Goal: Go to known website: Access a specific website the user already knows

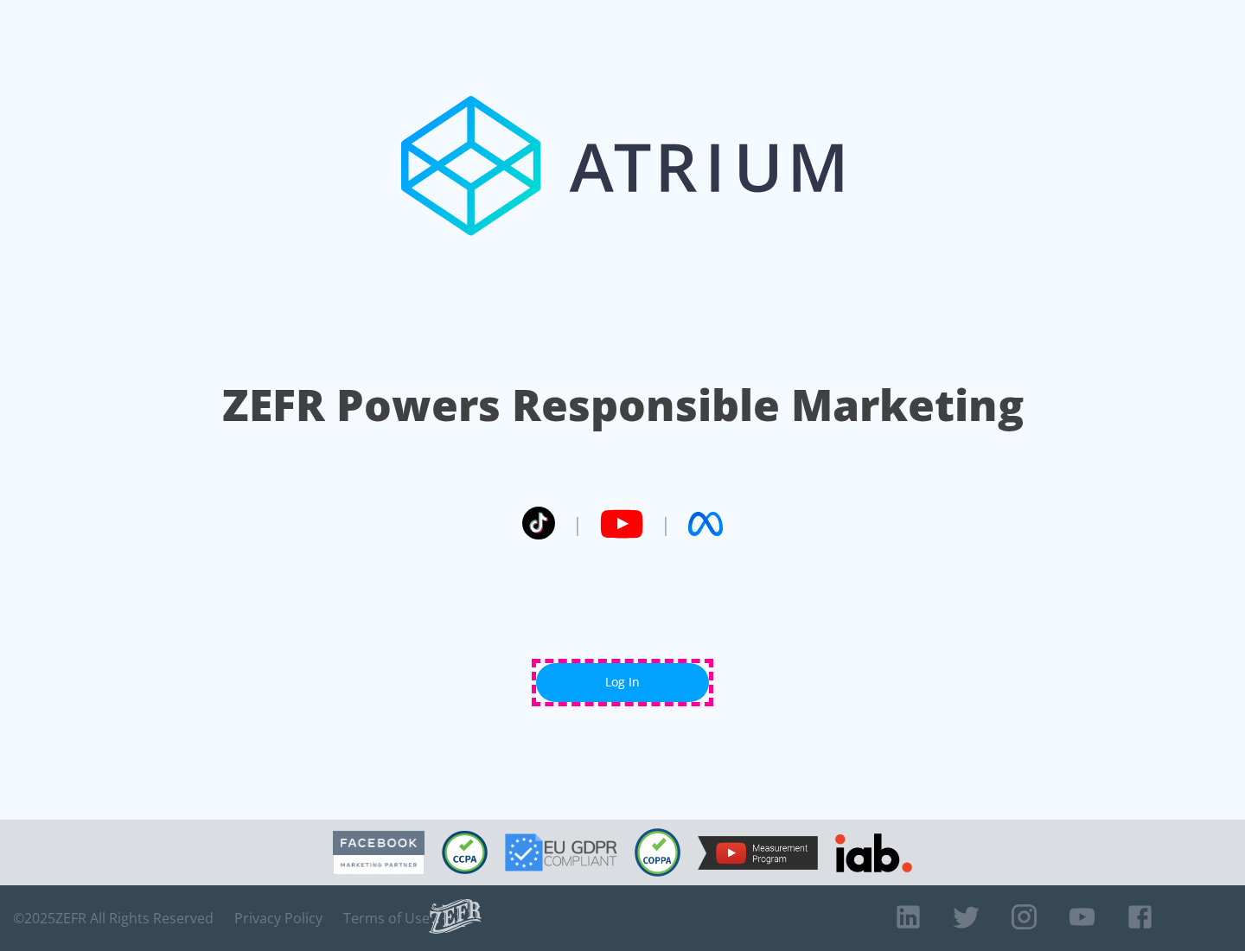
click at [622, 682] on link "Log In" at bounding box center [622, 682] width 173 height 39
